Goal: Information Seeking & Learning: Learn about a topic

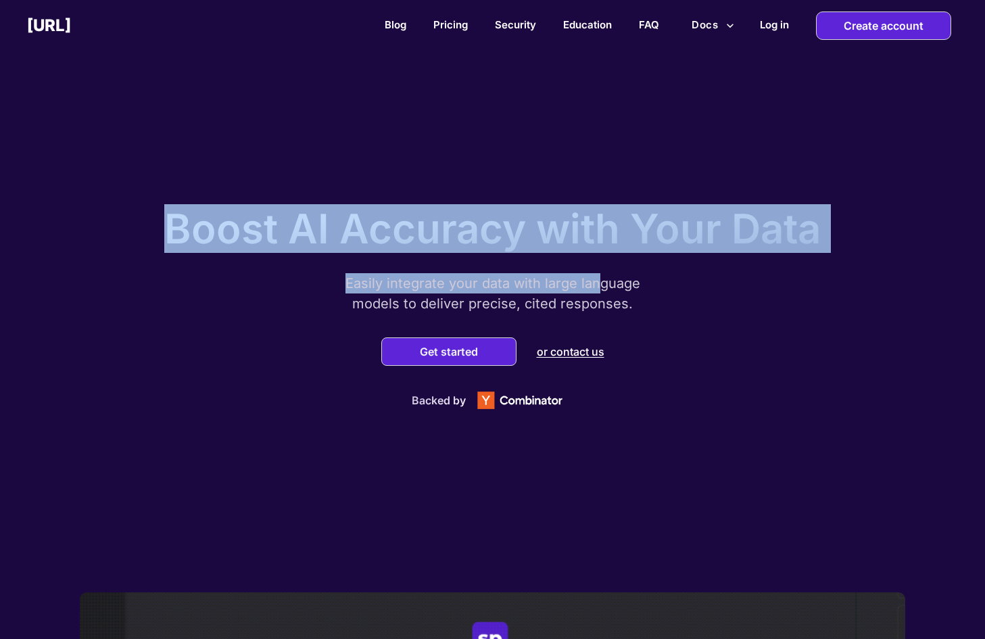
drag, startPoint x: 166, startPoint y: 220, endPoint x: 598, endPoint y: 280, distance: 436.0
click at [598, 280] on div "Boost AI Accuracy with Your Data Easily integrate your data with large language…" at bounding box center [493, 304] width 676 height 227
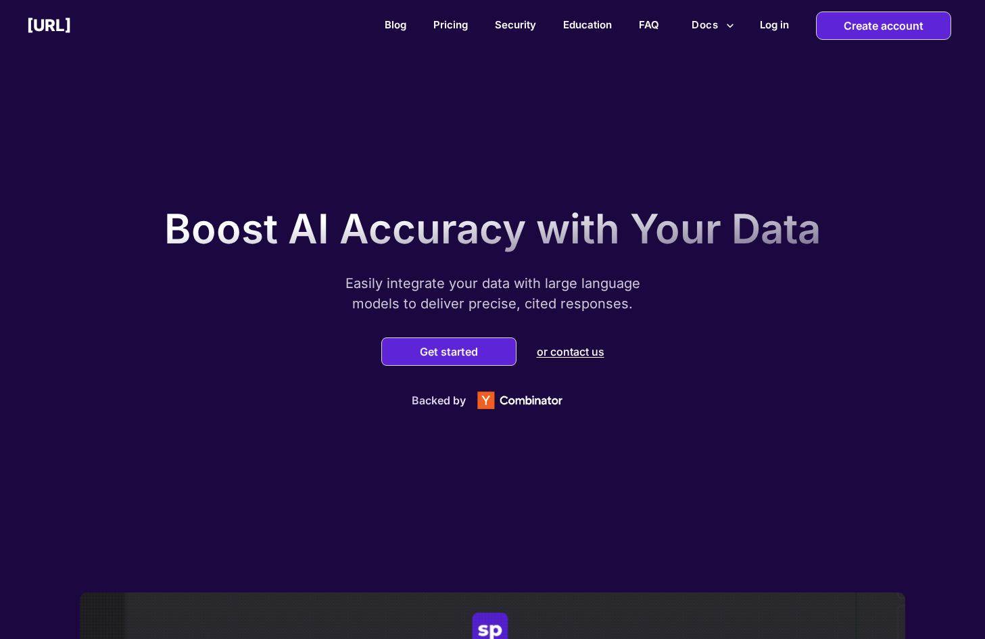
click at [375, 299] on p "Easily integrate your data with large language models to deliver precise, cited…" at bounding box center [493, 293] width 338 height 41
click at [452, 29] on link "Pricing" at bounding box center [450, 24] width 34 height 13
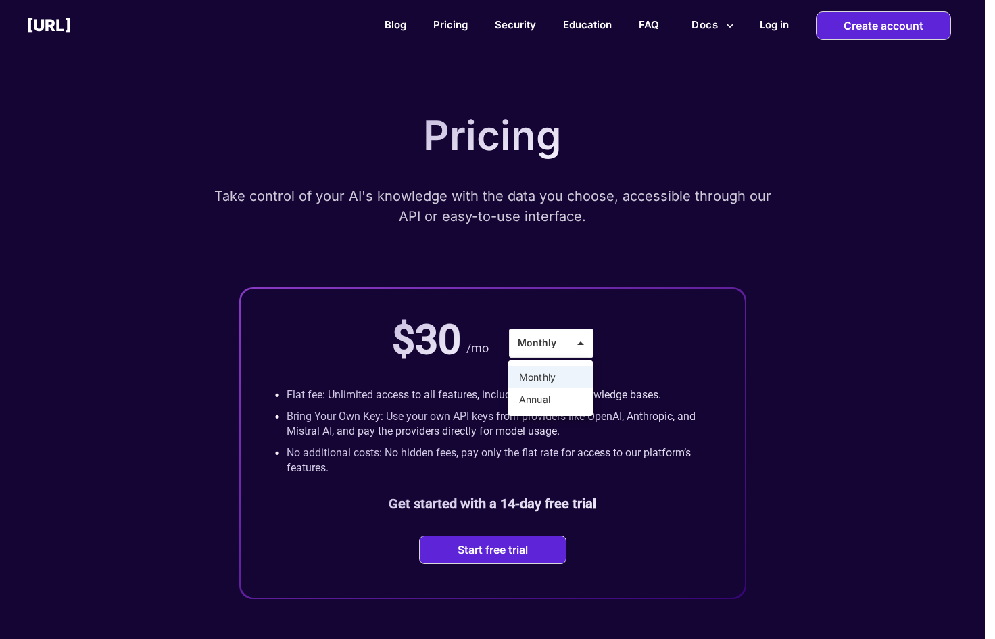
click at [552, 344] on div at bounding box center [497, 319] width 995 height 639
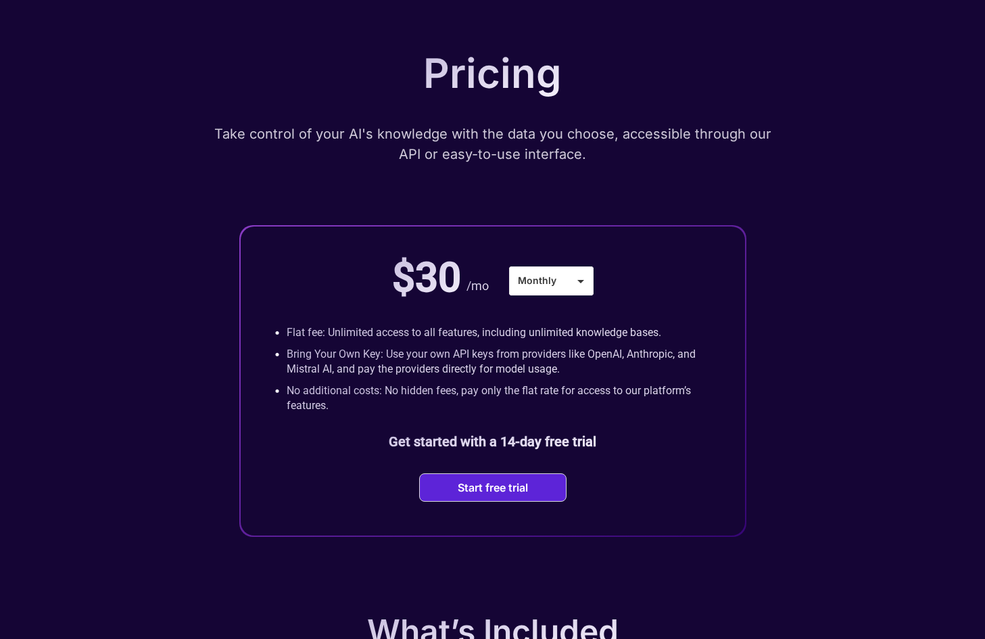
scroll to position [68, 0]
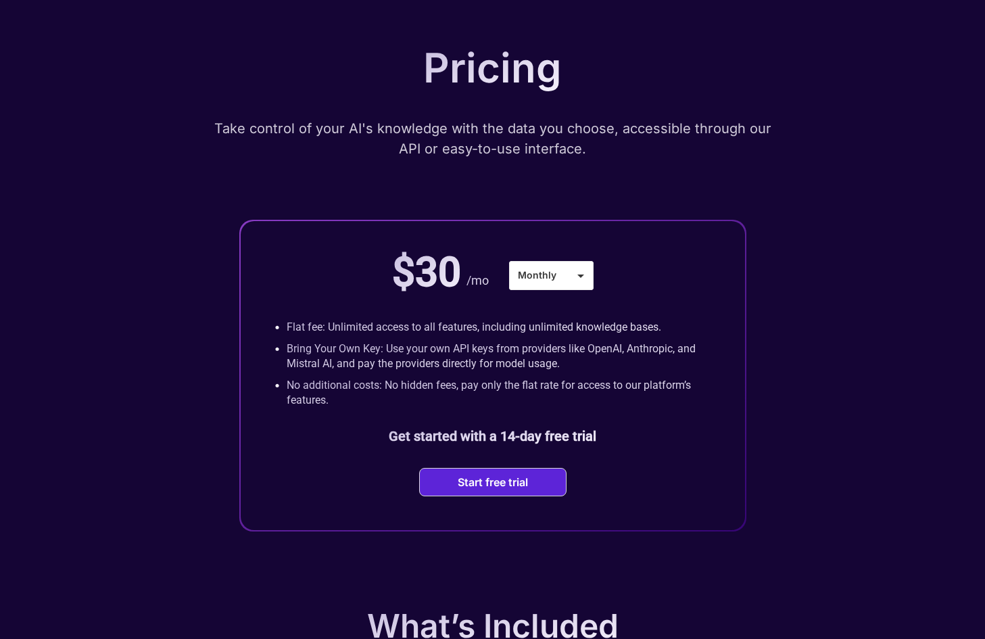
click at [128, 352] on div "Pricing Take control of your AI's knowledge with the data you choose, accessibl…" at bounding box center [492, 284] width 811 height 494
click at [130, 352] on div "Pricing Take control of your AI's knowledge with the data you choose, accessibl…" at bounding box center [492, 284] width 811 height 494
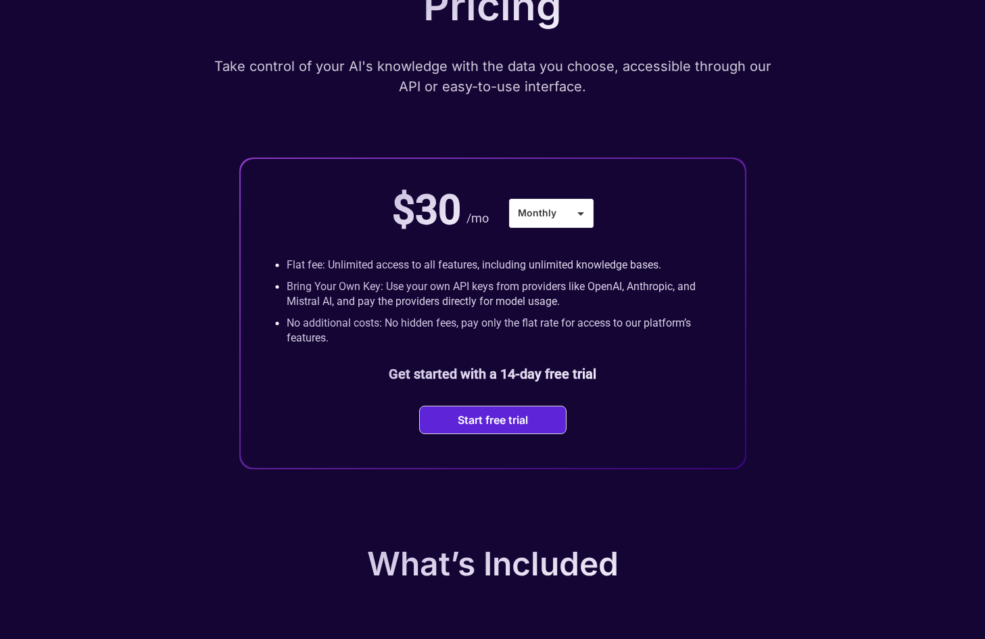
scroll to position [135, 0]
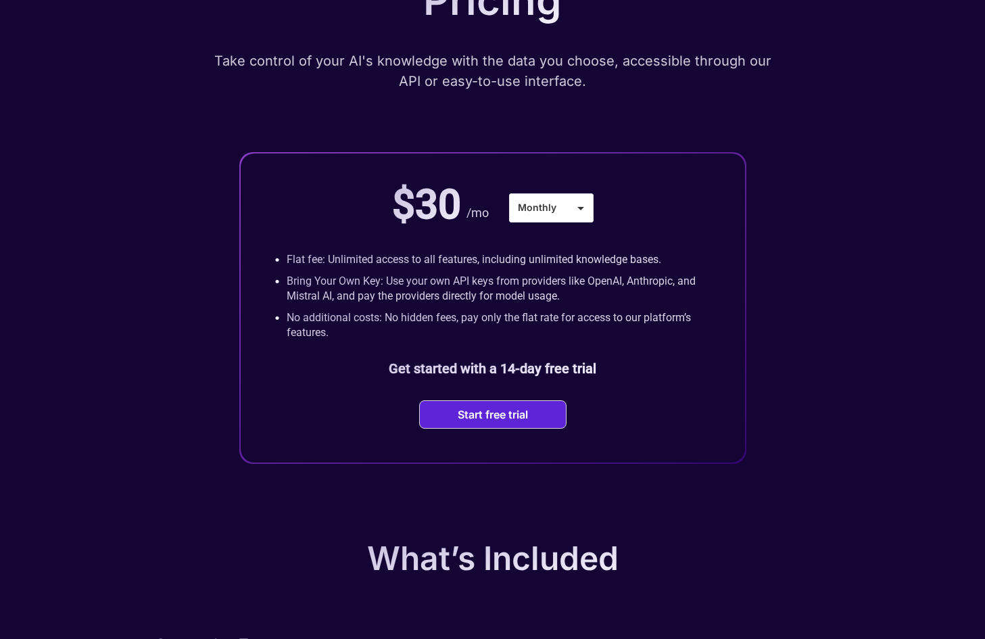
click at [130, 352] on div "Pricing Take control of your AI's knowledge with the data you choose, accessibl…" at bounding box center [492, 217] width 811 height 494
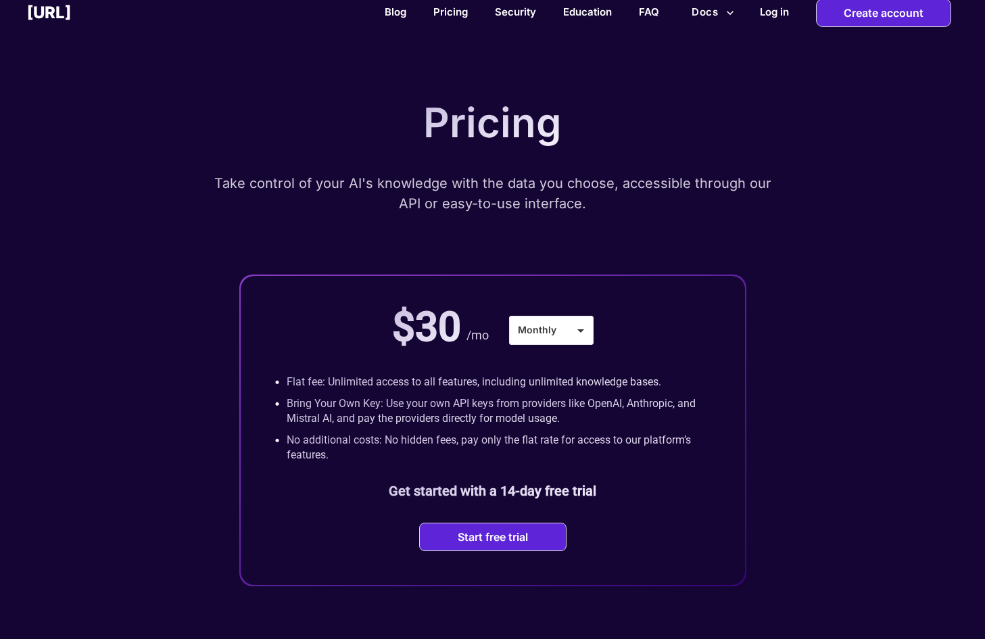
scroll to position [0, 0]
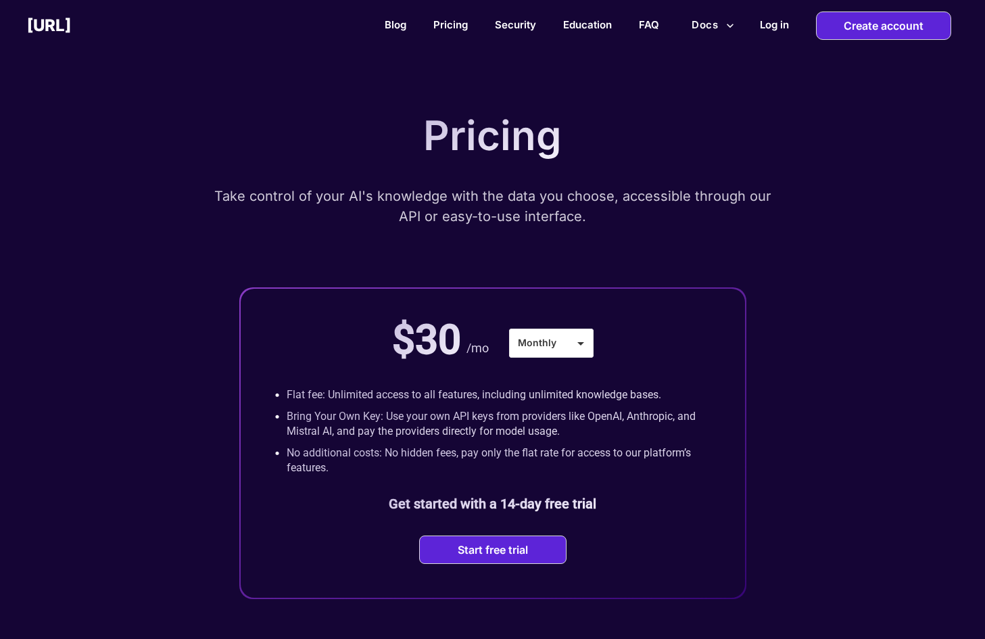
click at [66, 25] on h2 "[URL]" at bounding box center [49, 26] width 44 height 20
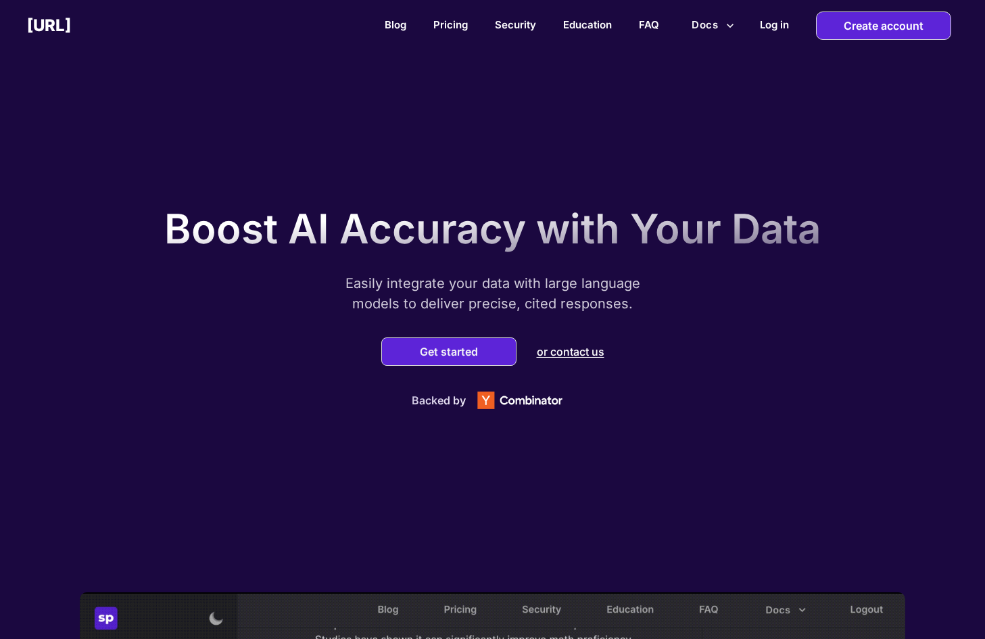
click at [233, 234] on p "Boost AI Accuracy with Your Data" at bounding box center [492, 228] width 656 height 49
click at [128, 246] on div "Boost AI Accuracy with Your Data Easily integrate your data with large language…" at bounding box center [492, 304] width 985 height 575
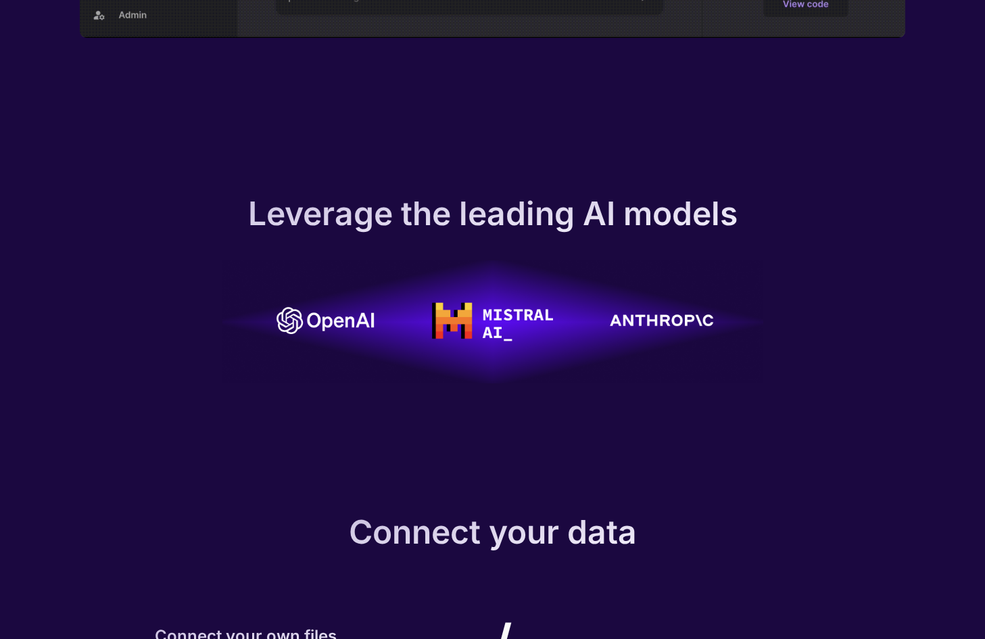
scroll to position [1014, 0]
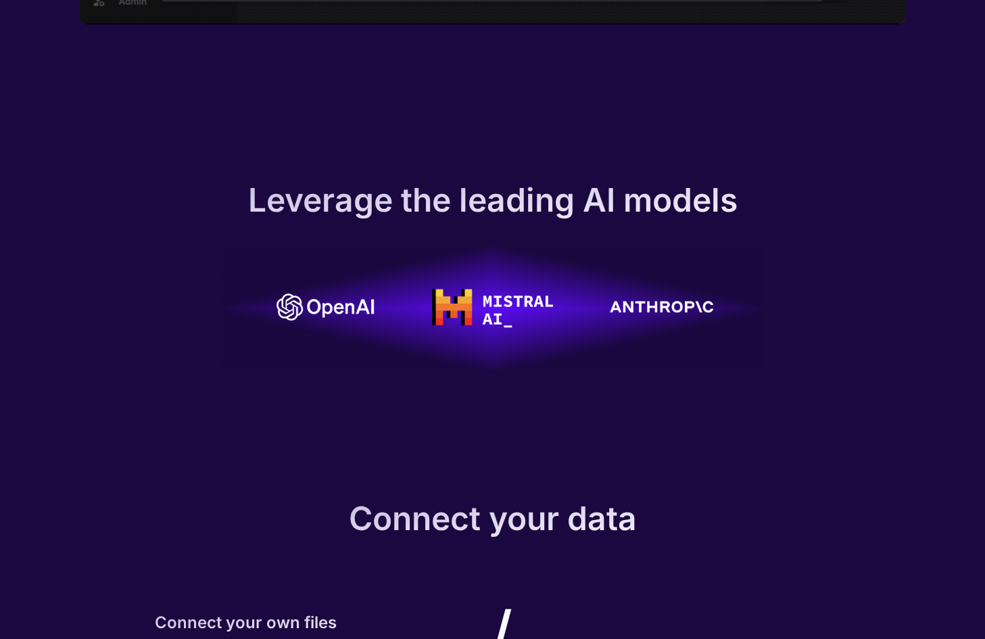
click at [107, 244] on div "Leverage the leading AI models" at bounding box center [492, 275] width 985 height 190
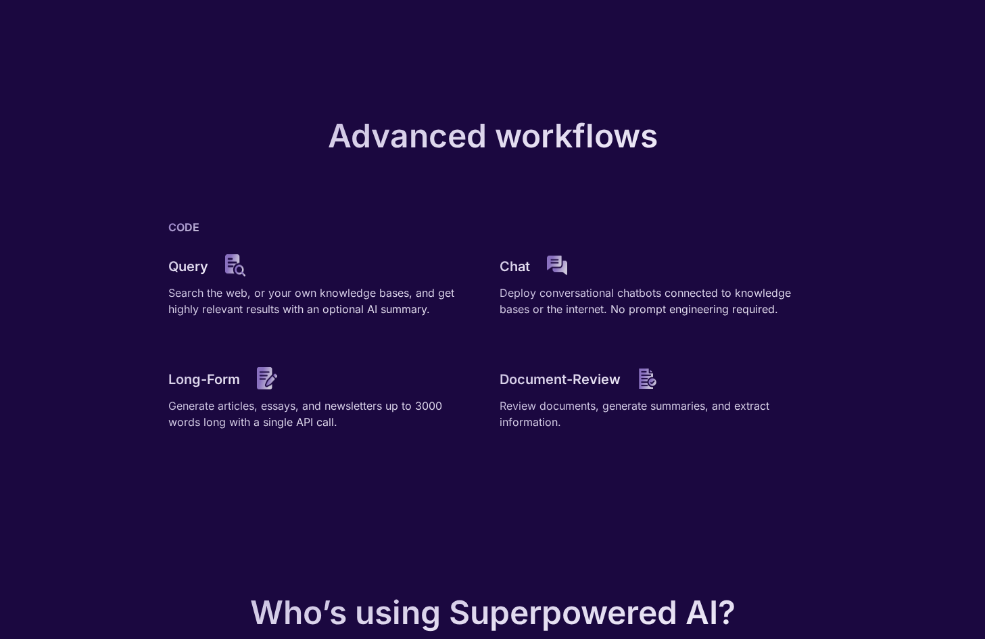
scroll to position [1893, 0]
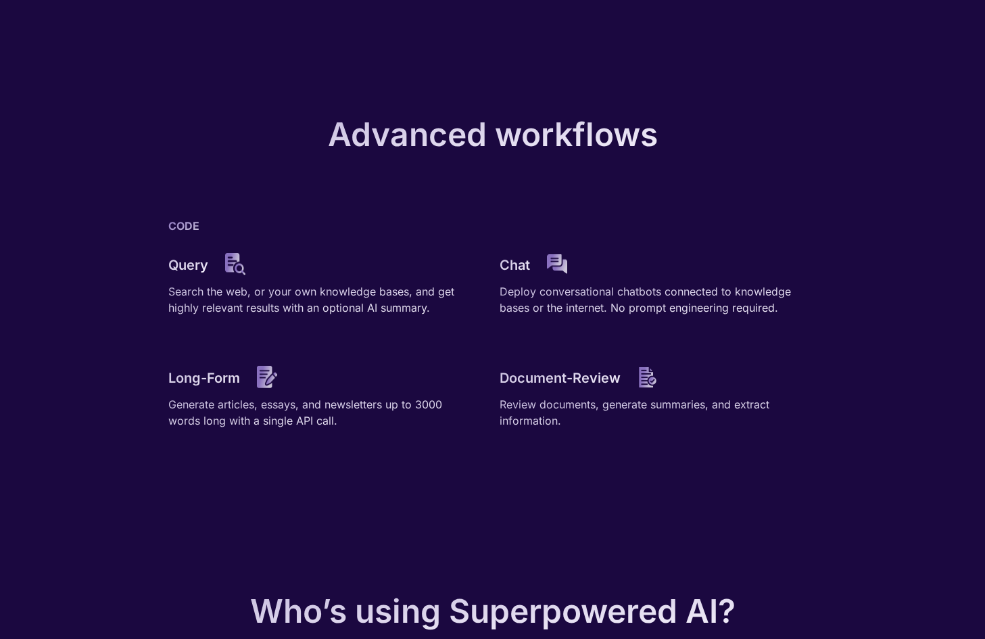
click at [89, 260] on div "Advanced workflows CODE Query Search the web, or your own knowledge bases, and …" at bounding box center [492, 298] width 985 height 477
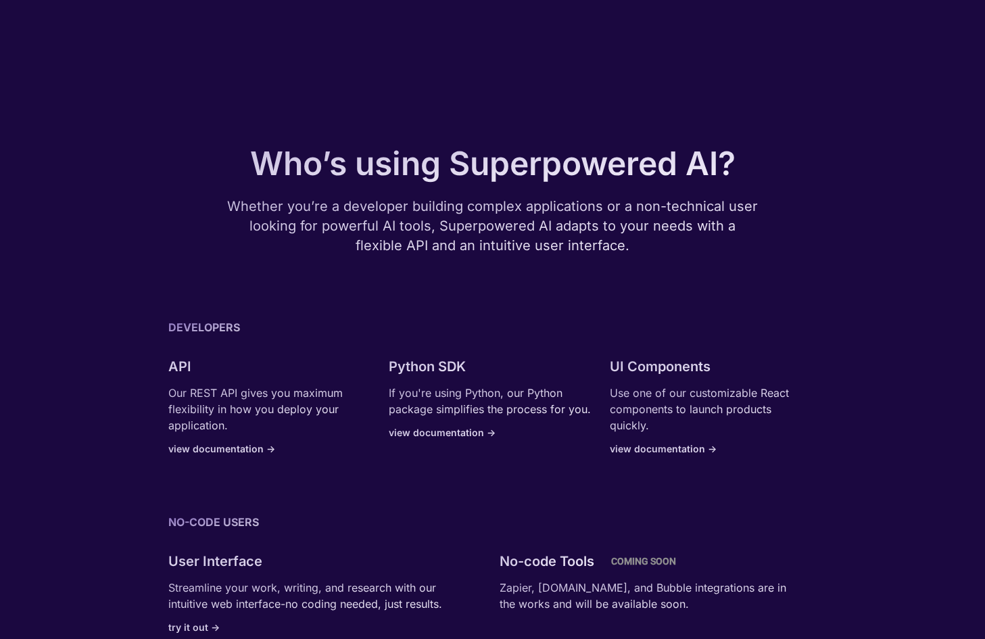
scroll to position [2366, 0]
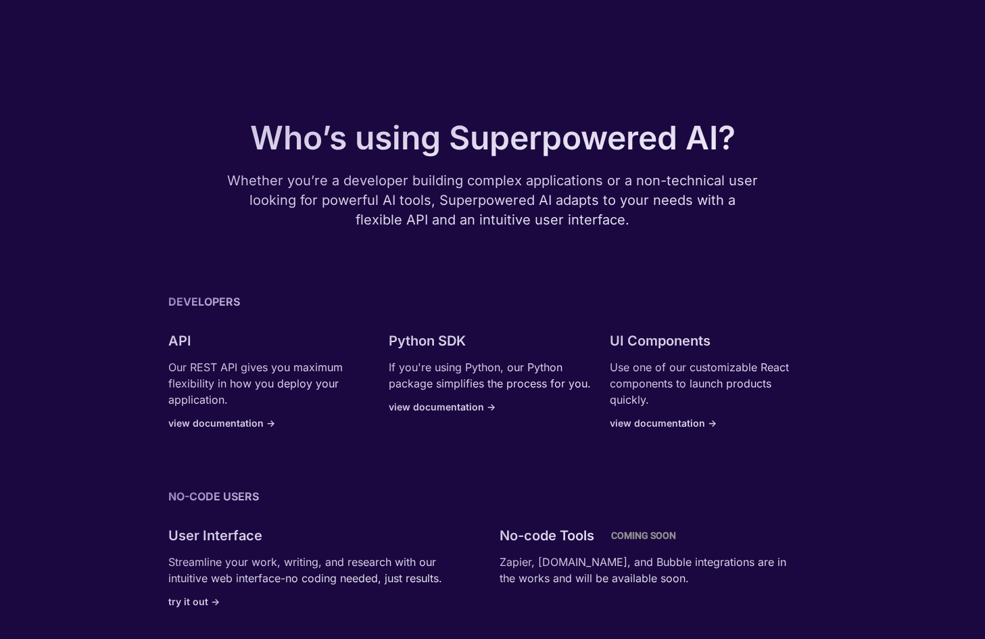
click at [89, 260] on div "Who’s using Superpowered AI? Whether you’re a developer building complex applic…" at bounding box center [492, 394] width 985 height 661
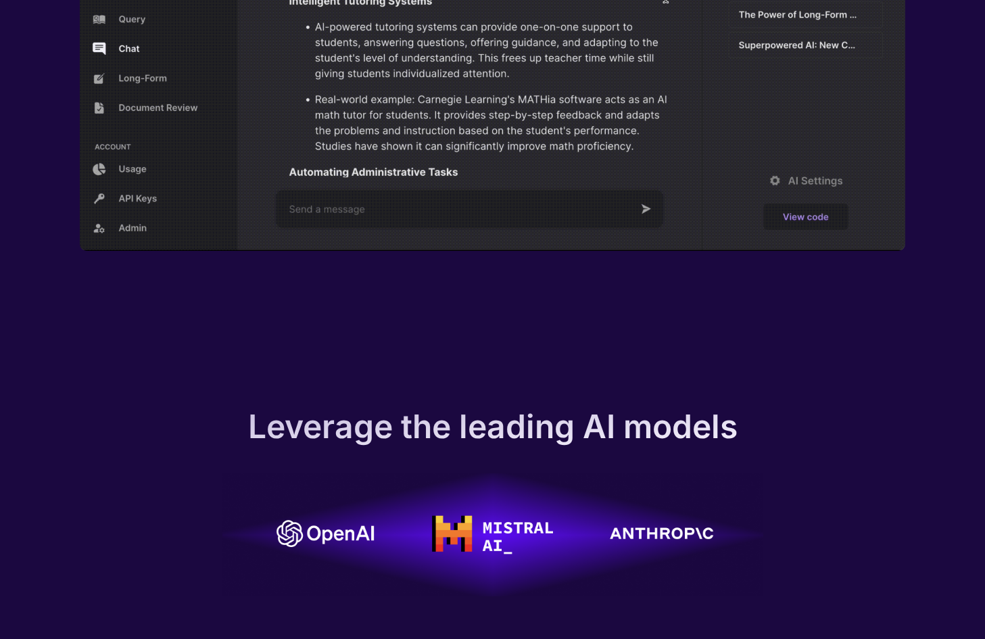
scroll to position [0, 0]
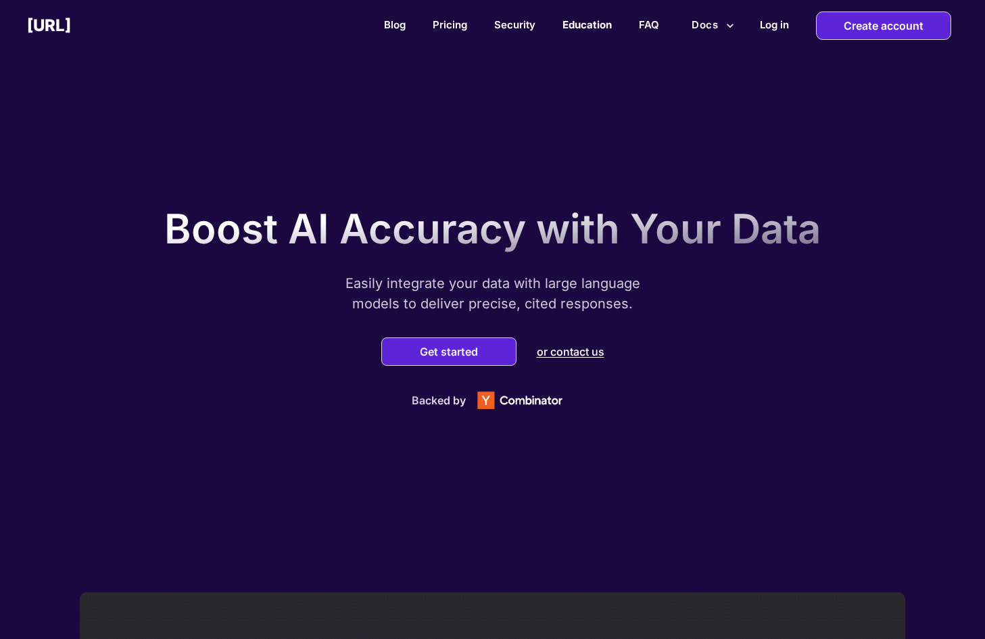
click at [581, 25] on link "Education" at bounding box center [586, 24] width 49 height 13
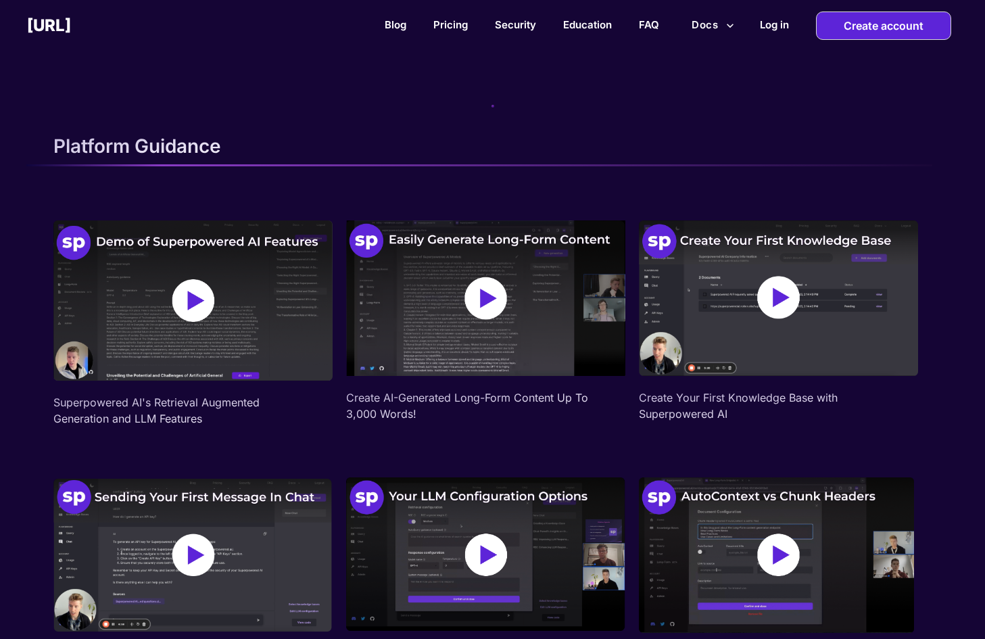
click at [71, 34] on h2 "[URL]" at bounding box center [49, 26] width 44 height 20
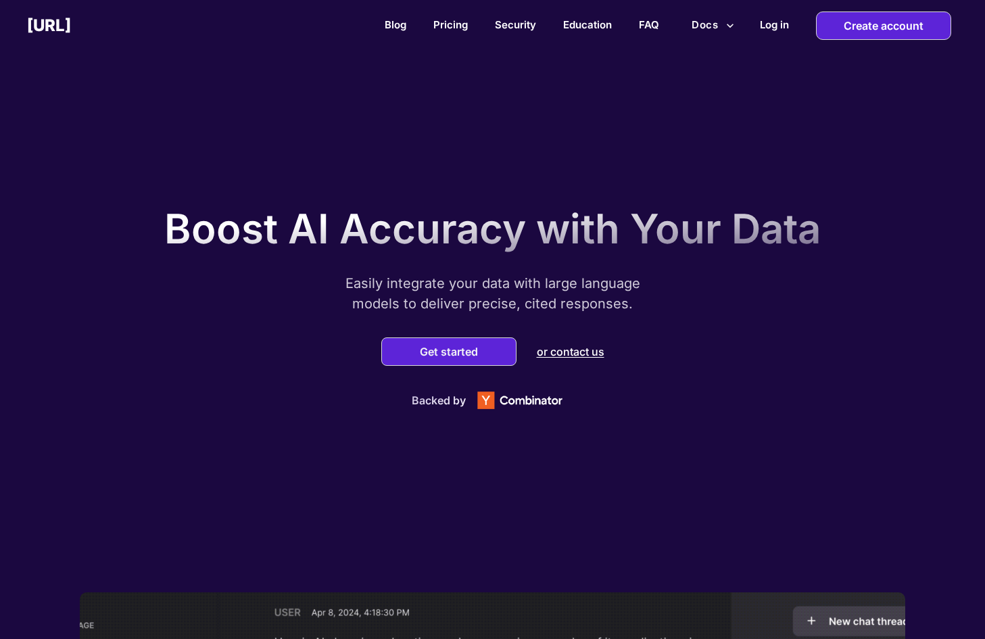
click at [87, 172] on div "Boost AI Accuracy with Your Data Easily integrate your data with large language…" at bounding box center [492, 304] width 985 height 575
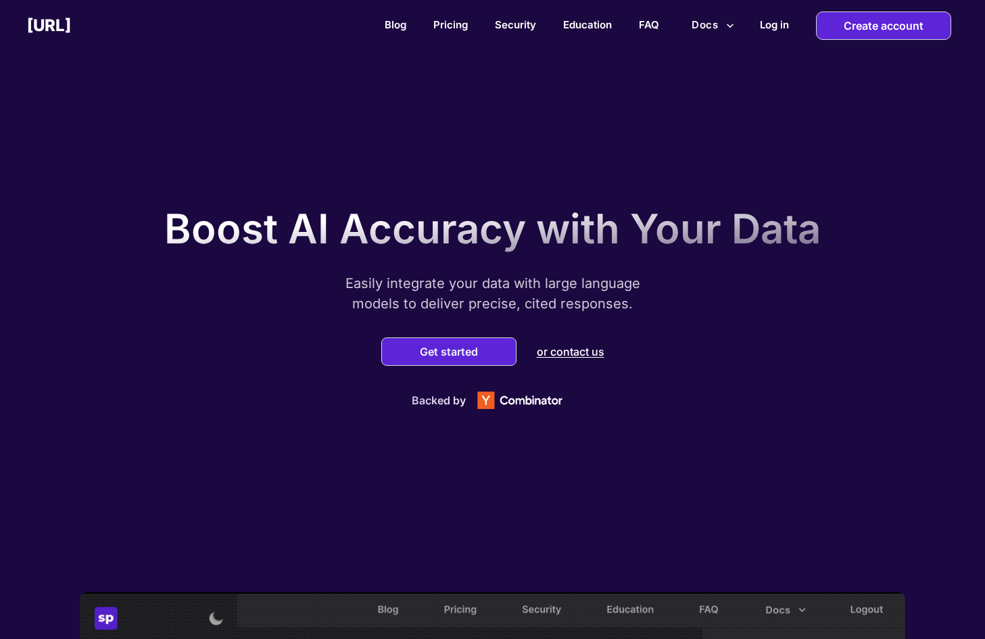
click at [91, 177] on div "Boost AI Accuracy with Your Data Easily integrate your data with large language…" at bounding box center [492, 304] width 985 height 575
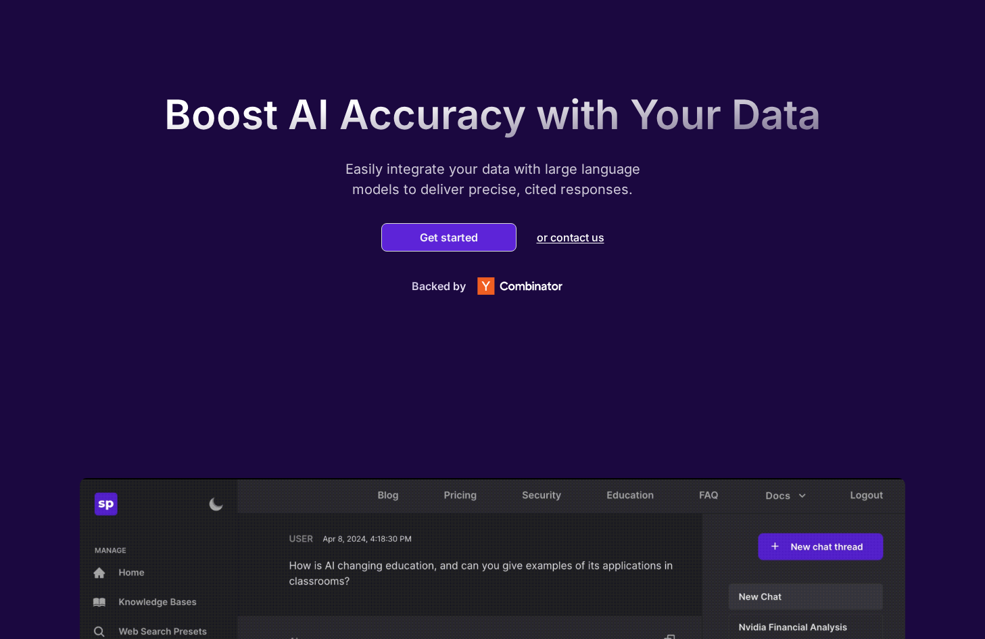
scroll to position [406, 0]
